Goal: Information Seeking & Learning: Check status

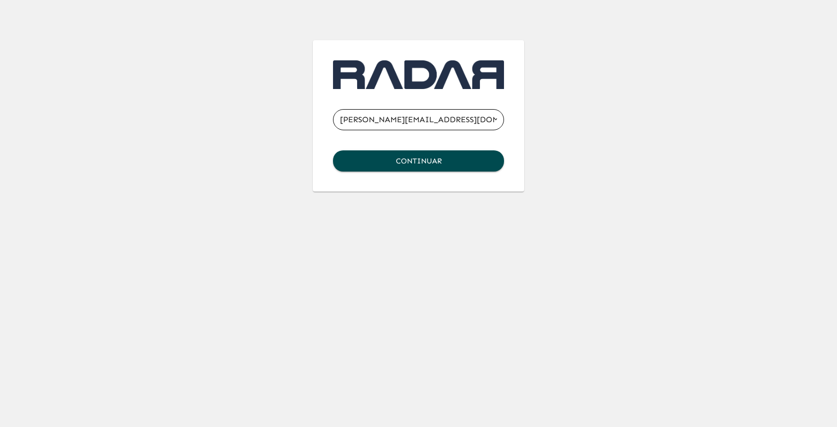
type input "[PERSON_NAME][EMAIL_ADDRESS][DOMAIN_NAME]"
click button "Continuar" at bounding box center [418, 160] width 171 height 21
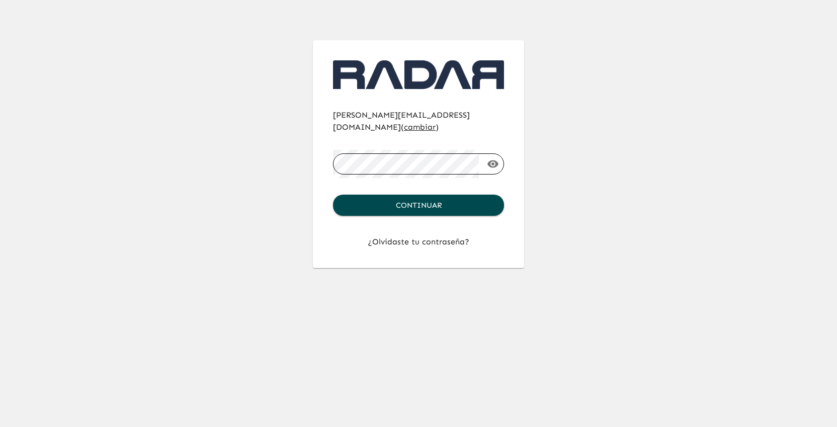
click at [333, 195] on button "Continuar" at bounding box center [418, 205] width 171 height 21
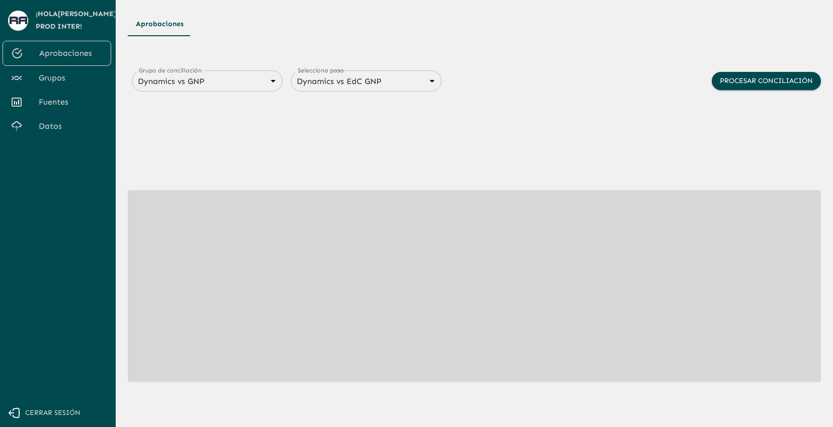
click at [60, 71] on link "Grupos" at bounding box center [57, 78] width 109 height 24
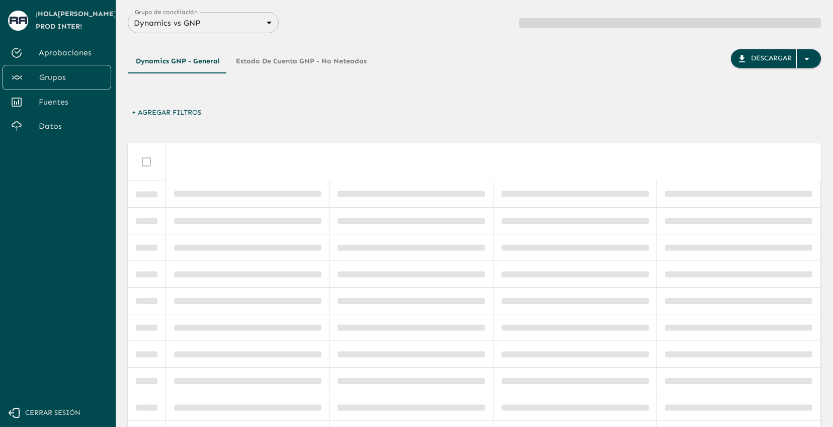
click at [243, 24] on body "Se están procesando los movimientos. Algunas acciones permanecerán deshabilitad…" at bounding box center [416, 213] width 833 height 427
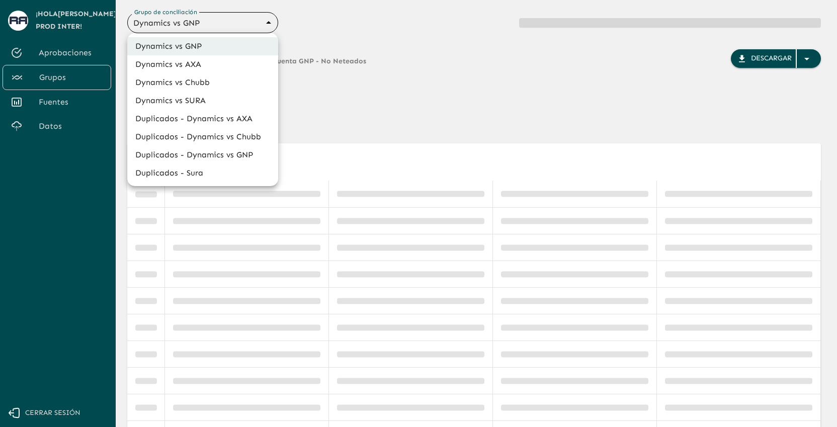
click at [222, 94] on li "Dynamics vs SURA" at bounding box center [202, 101] width 151 height 18
type input "68d558db3b2e539d2514dabf"
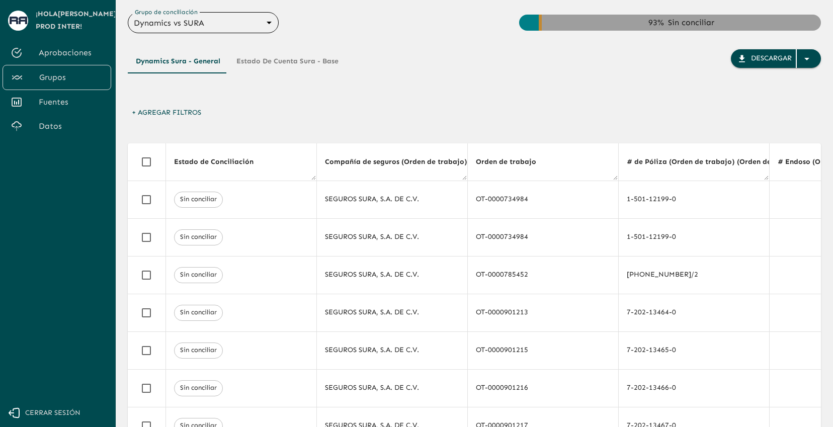
click at [194, 111] on button "+ Agregar Filtros" at bounding box center [166, 113] width 77 height 19
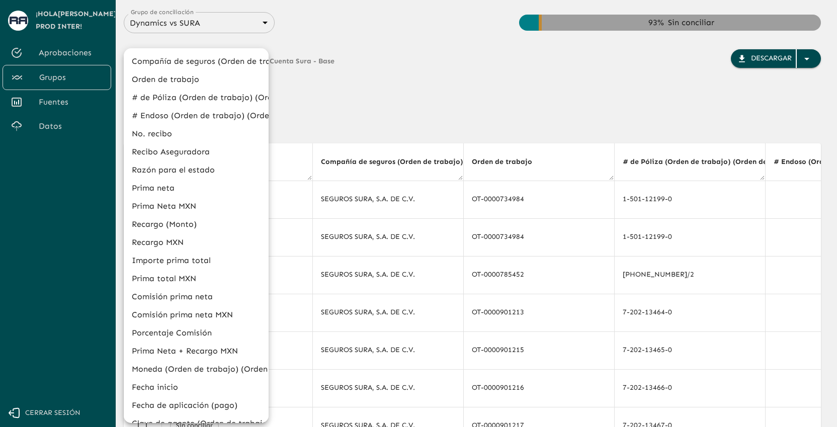
click at [202, 84] on li "Orden de trabajo" at bounding box center [196, 79] width 145 height 18
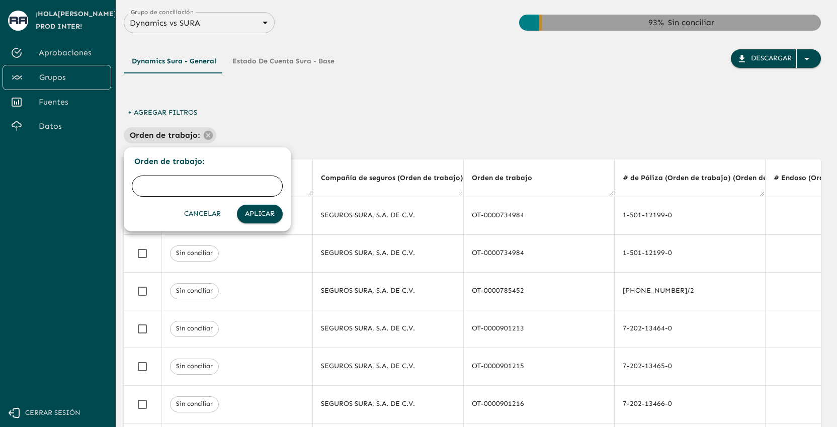
paste input "OT-0001341944"
type input "OT-0001341944"
click at [264, 215] on button "Aplicar" at bounding box center [260, 214] width 46 height 19
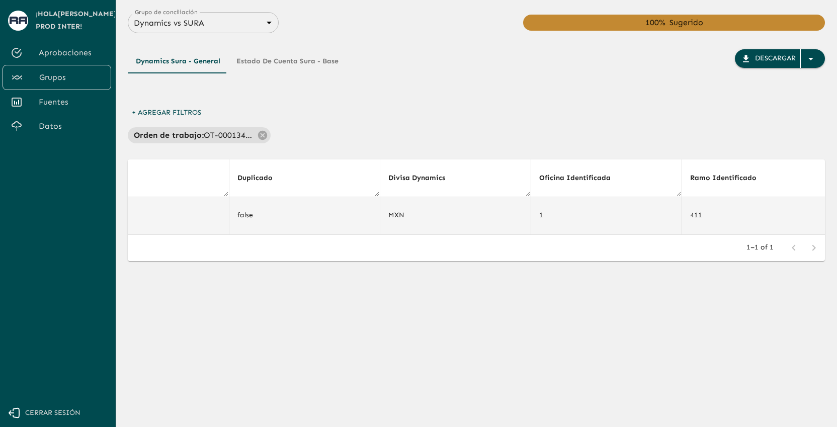
scroll to position [0, 4193]
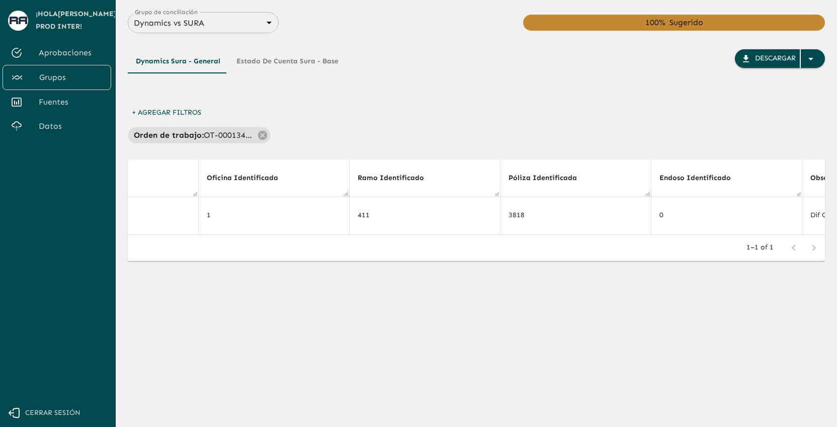
click at [501, 111] on div "+ Agregar Filtros Orden de trabajo : OT-0001341944" at bounding box center [476, 124] width 697 height 40
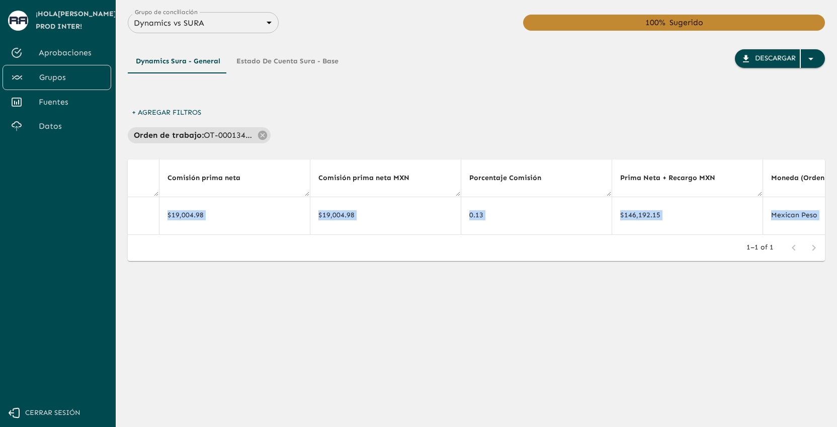
drag, startPoint x: 452, startPoint y: 238, endPoint x: 376, endPoint y: 238, distance: 76.5
click at [376, 238] on div "Estado de Conciliación Compañía de seguros (Orden de trabajo) (Orden de trabajo…" at bounding box center [476, 210] width 697 height 102
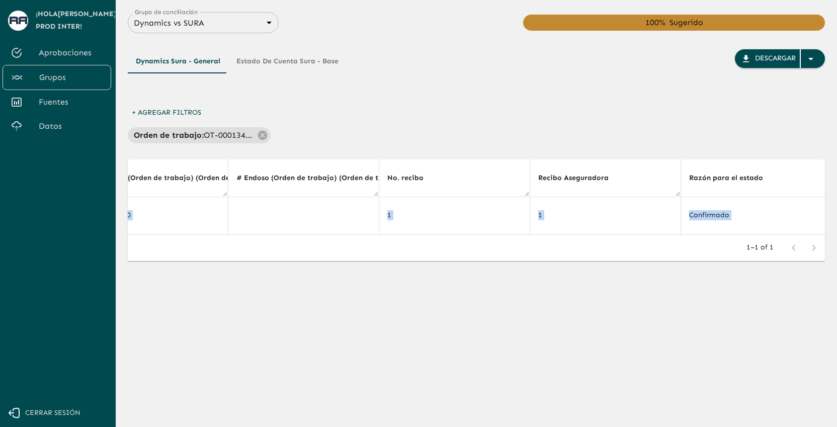
scroll to position [0, 0]
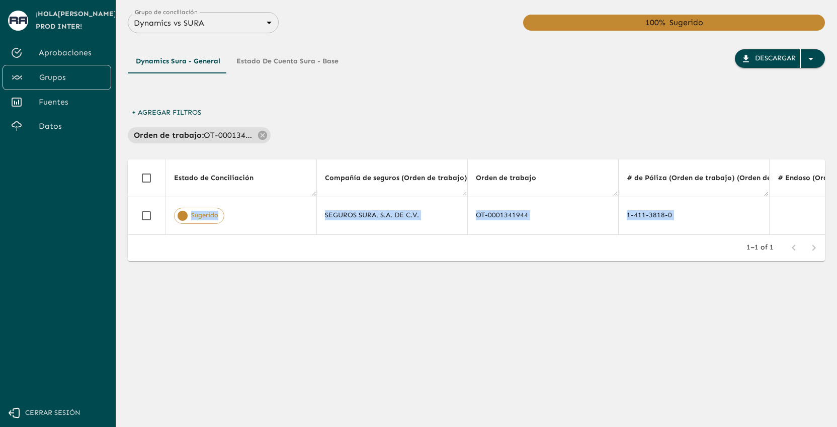
click at [572, 250] on div "1–1 of 1" at bounding box center [476, 248] width 697 height 26
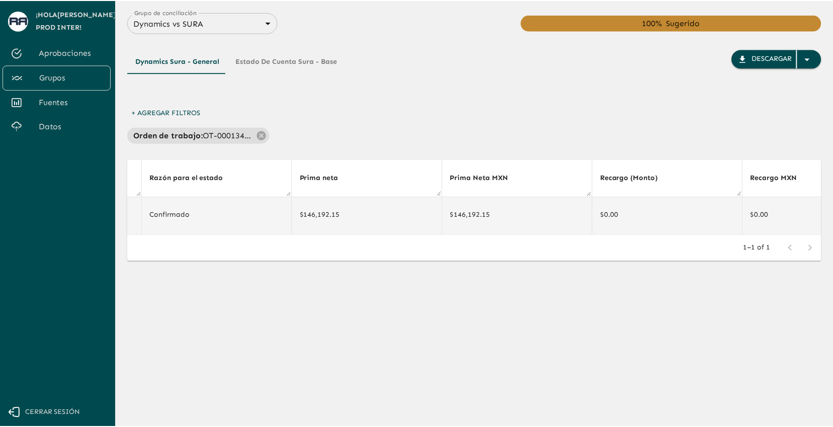
scroll to position [0, 1068]
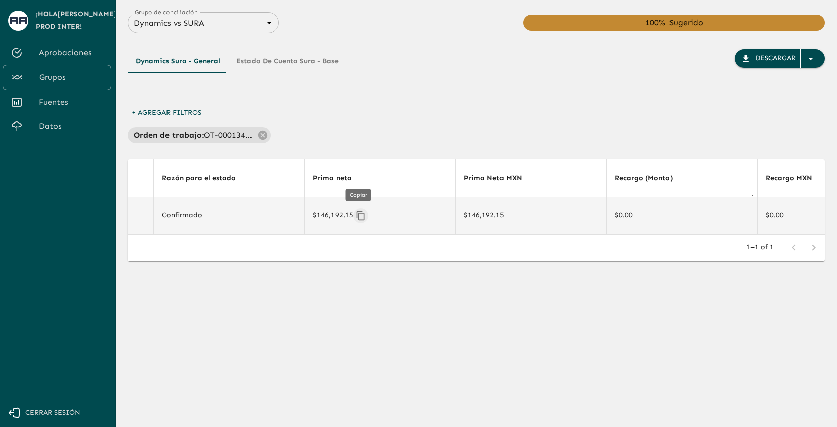
click at [359, 216] on icon "Copiar" at bounding box center [361, 216] width 10 height 10
click at [290, 54] on button "Estado de Cuenta Sura - Base" at bounding box center [287, 61] width 118 height 24
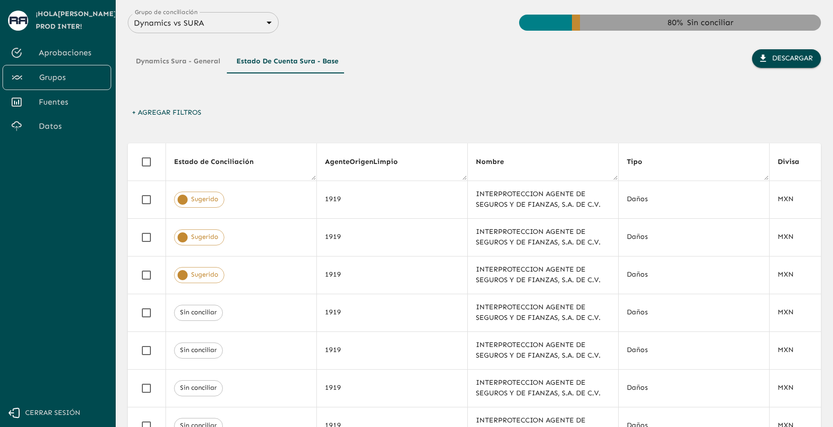
click at [184, 112] on button "+ Agregar Filtros" at bounding box center [166, 113] width 77 height 19
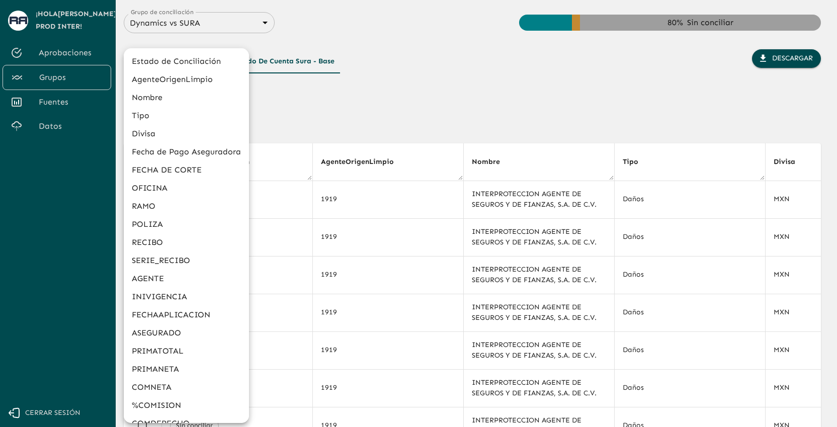
click at [174, 218] on li "POLIZA" at bounding box center [186, 224] width 125 height 18
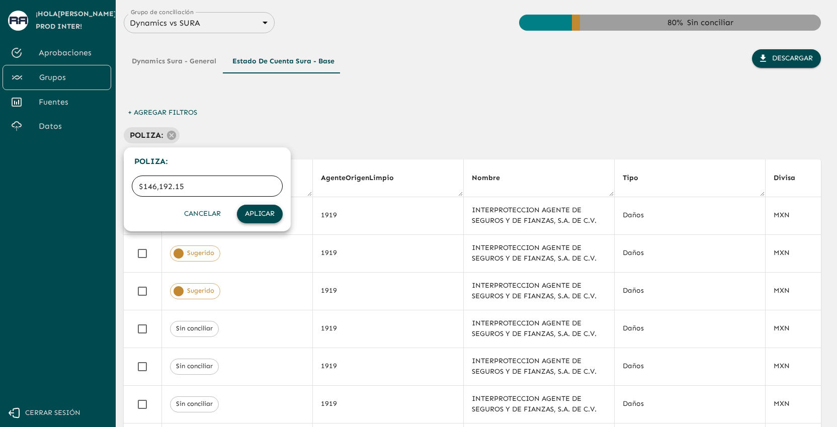
type input "$146,192.15"
click at [277, 220] on button "Aplicar" at bounding box center [260, 214] width 46 height 19
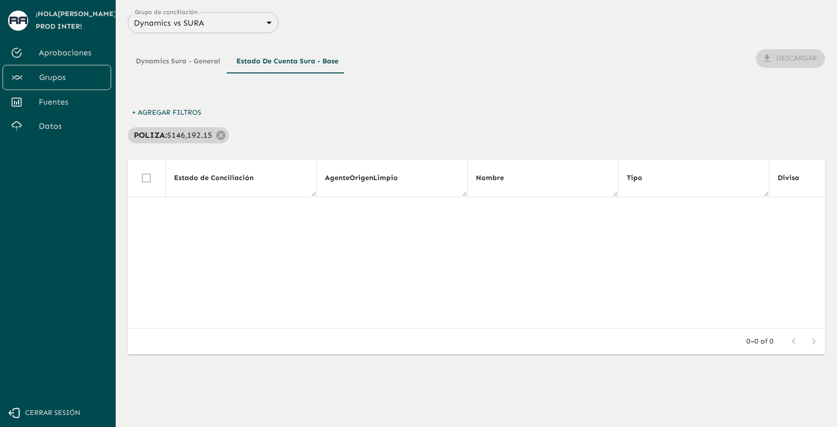
click at [205, 135] on p "$146,192.15" at bounding box center [189, 135] width 45 height 12
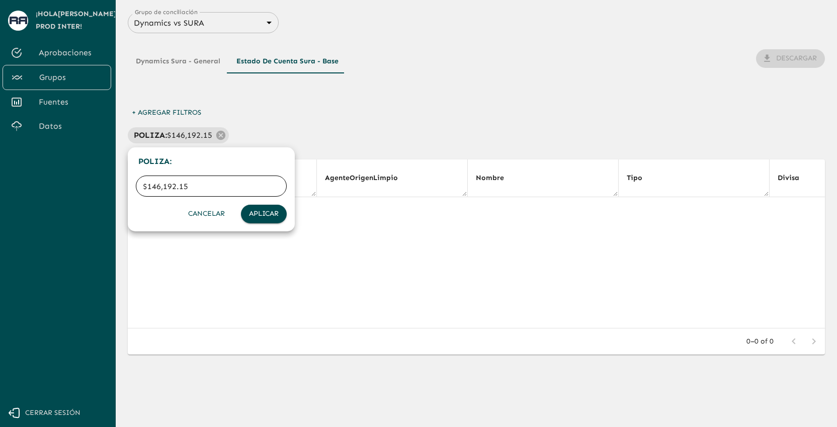
click at [213, 212] on button "Cancelar" at bounding box center [206, 214] width 45 height 19
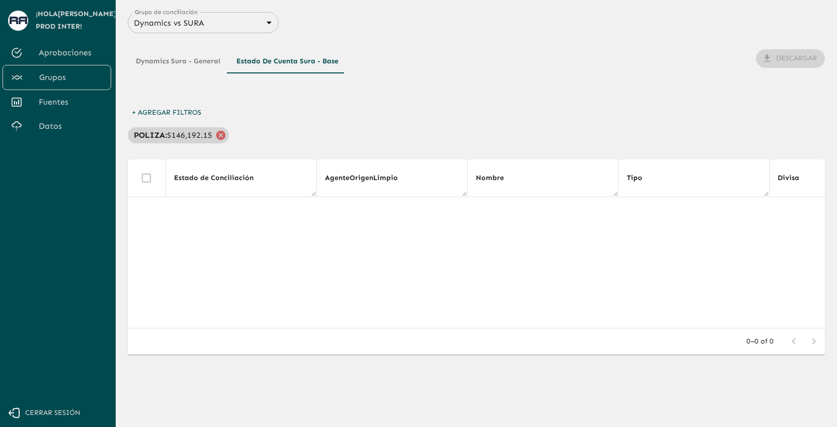
click at [222, 132] on icon at bounding box center [220, 134] width 9 height 9
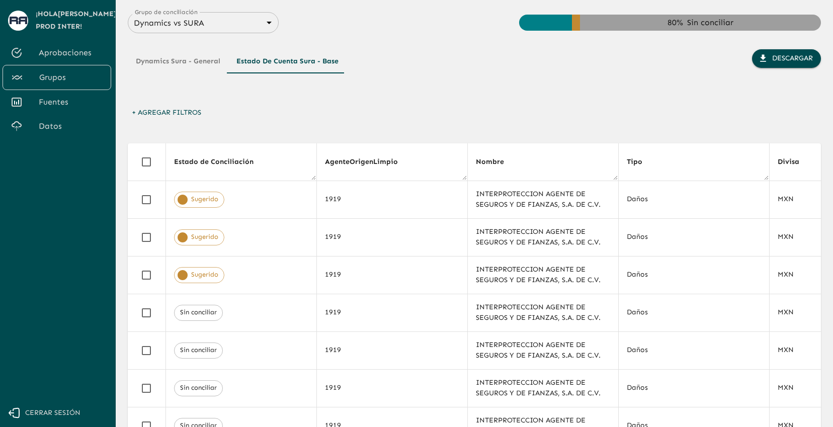
click at [178, 111] on button "+ Agregar Filtros" at bounding box center [166, 113] width 77 height 19
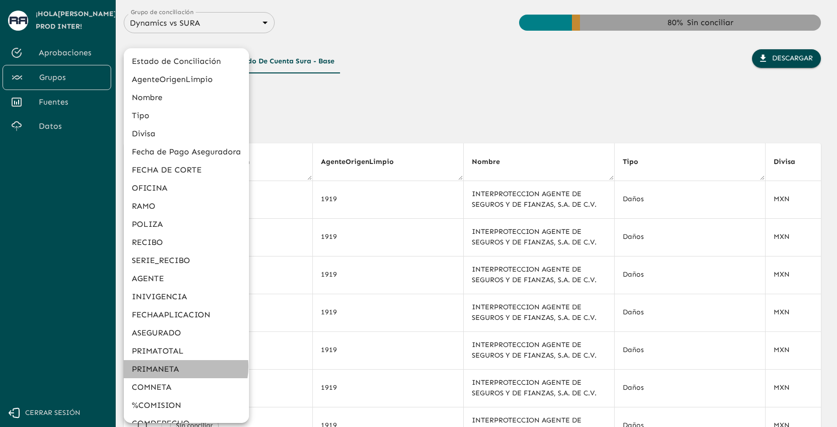
click at [182, 367] on li "PRIMANETA" at bounding box center [186, 369] width 125 height 18
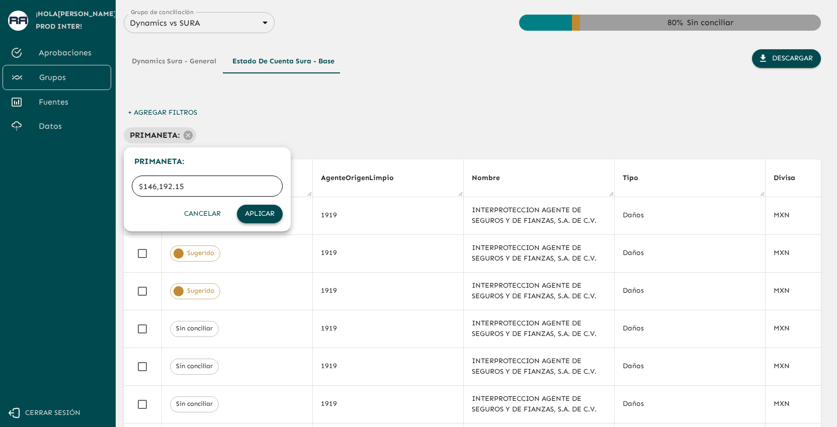
type input "$146,192.15"
click at [259, 212] on button "Aplicar" at bounding box center [260, 214] width 46 height 19
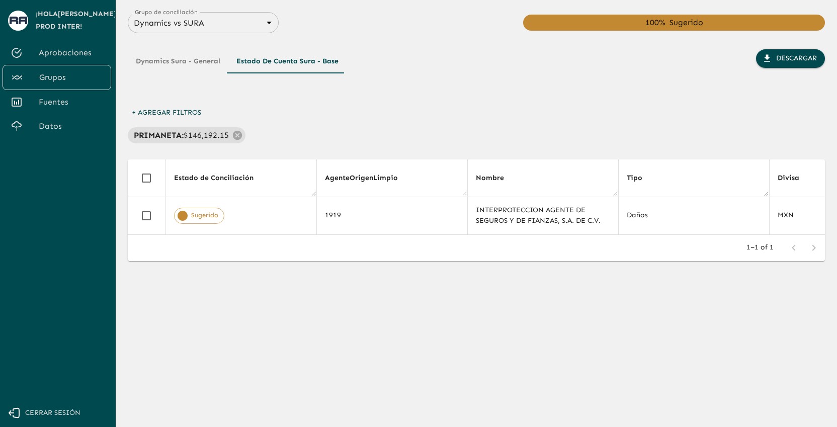
click at [408, 124] on div "+ Agregar Filtros PRIMANETA : $146,192.15" at bounding box center [476, 124] width 697 height 40
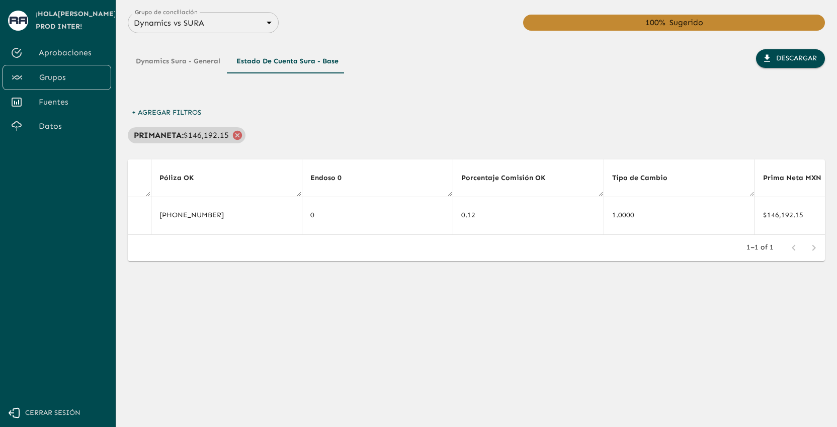
click at [235, 136] on icon at bounding box center [237, 135] width 11 height 11
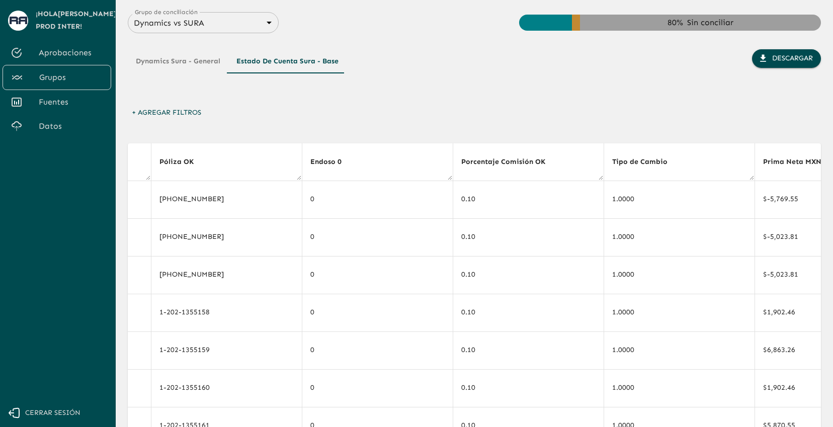
click at [193, 56] on button "Dynamics Sura - General" at bounding box center [178, 61] width 101 height 24
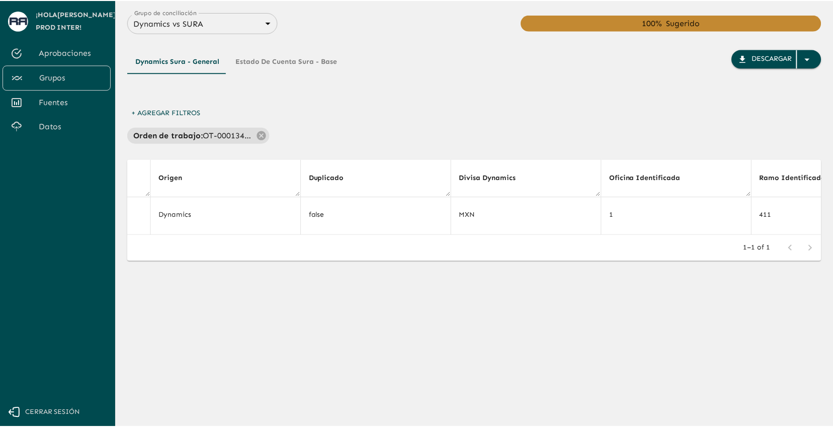
scroll to position [0, 1068]
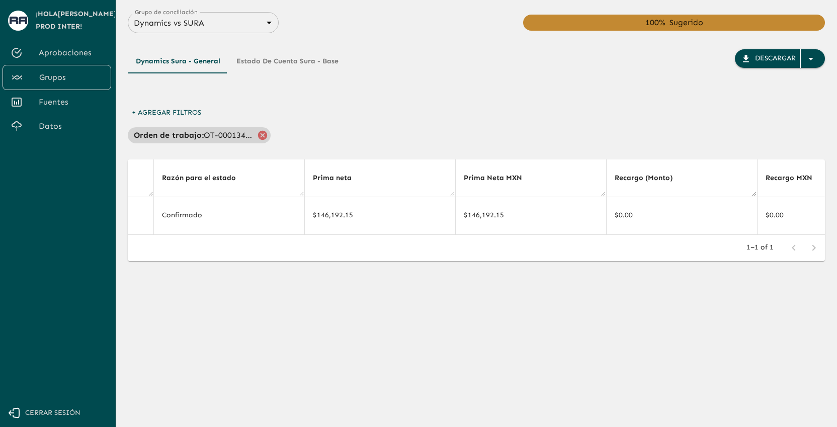
click at [262, 136] on icon at bounding box center [262, 134] width 9 height 9
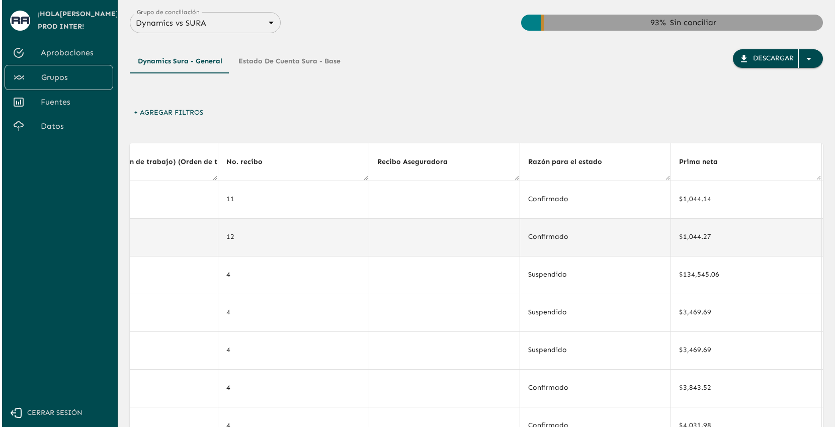
scroll to position [0, 0]
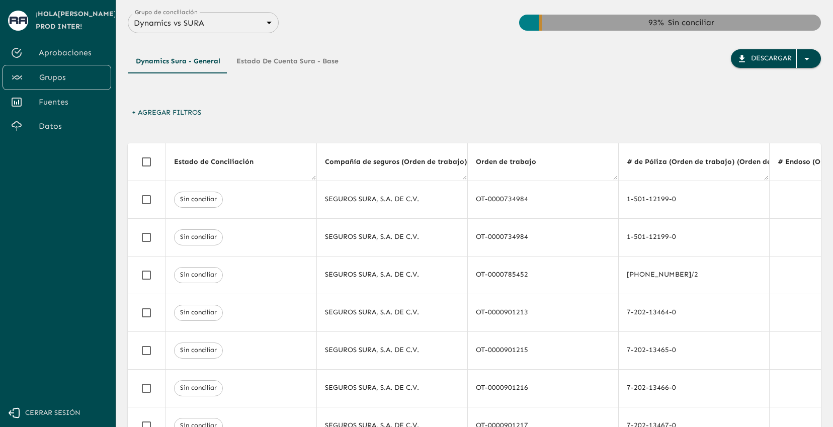
click at [185, 118] on button "+ Agregar Filtros" at bounding box center [166, 113] width 77 height 19
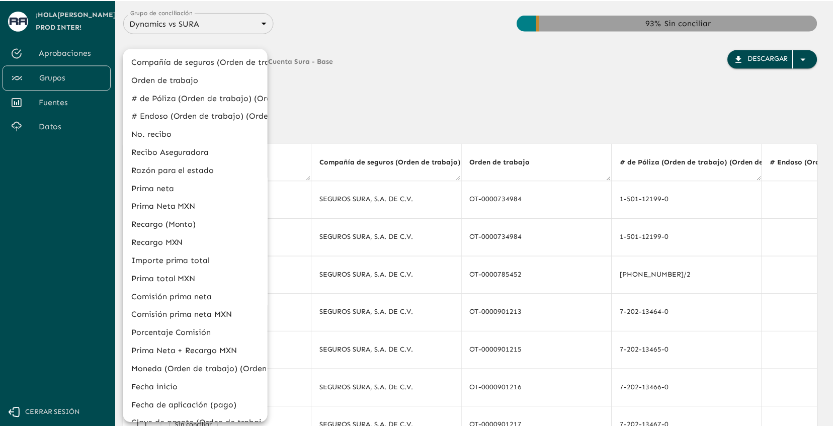
scroll to position [303, 0]
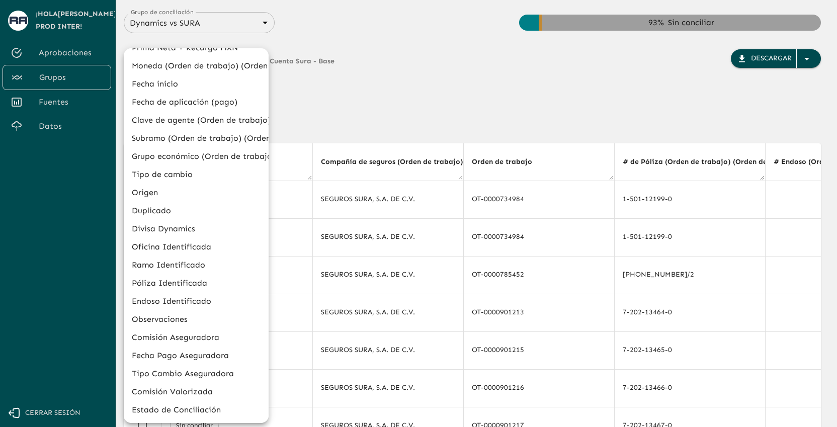
click at [192, 409] on li "Estado de Conciliación" at bounding box center [196, 410] width 145 height 18
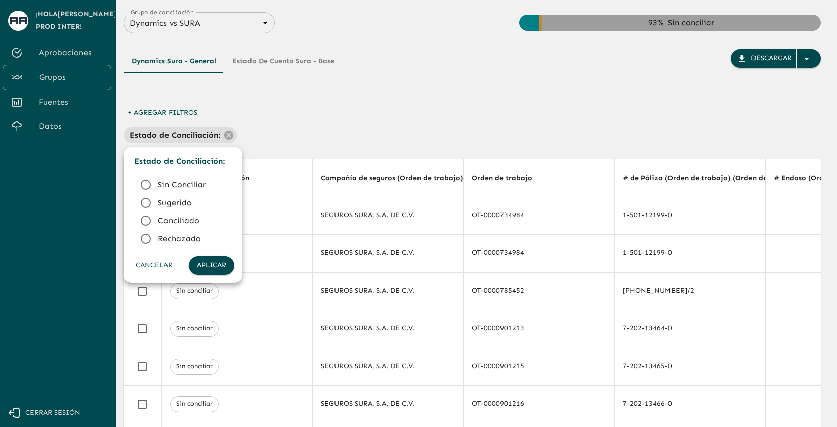
click at [177, 203] on span "Sugerido" at bounding box center [192, 203] width 68 height 12
click at [213, 264] on button "Aplicar" at bounding box center [212, 265] width 46 height 19
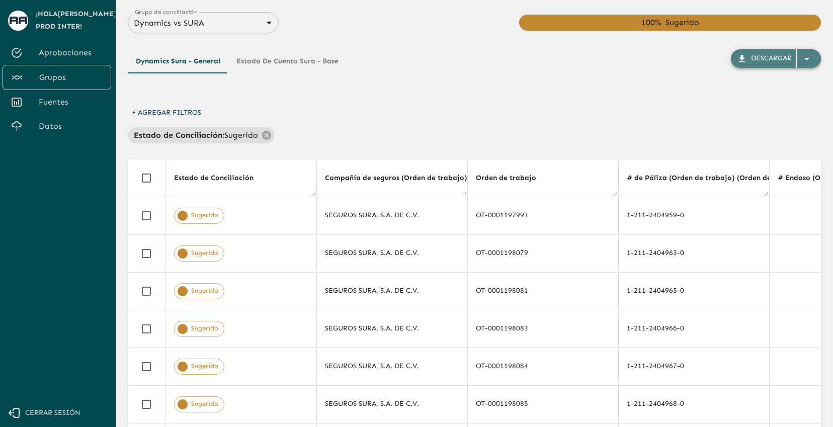
click at [742, 57] on icon "button" at bounding box center [742, 58] width 6 height 7
click at [262, 135] on icon at bounding box center [266, 134] width 9 height 9
